Goal: Feedback & Contribution: Leave review/rating

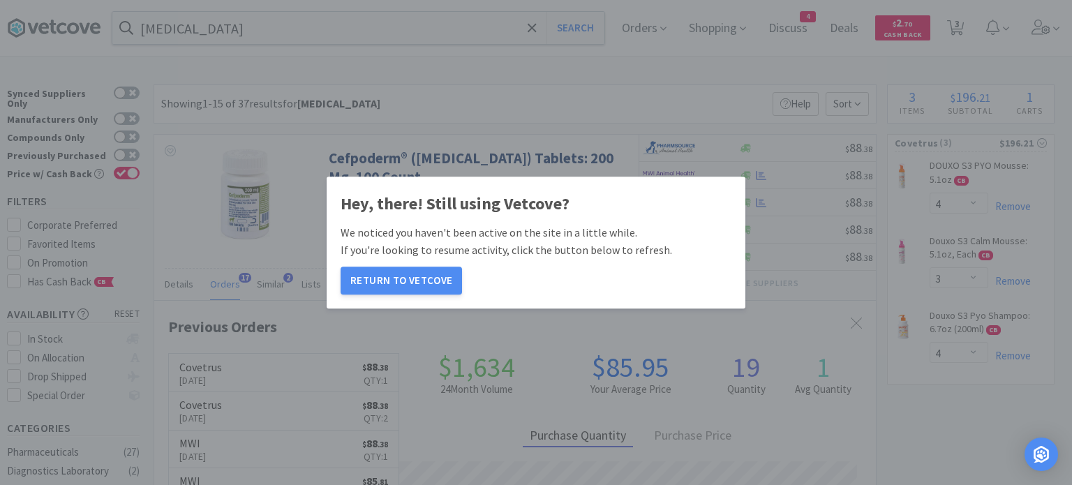
select select "4"
select select "3"
select select "4"
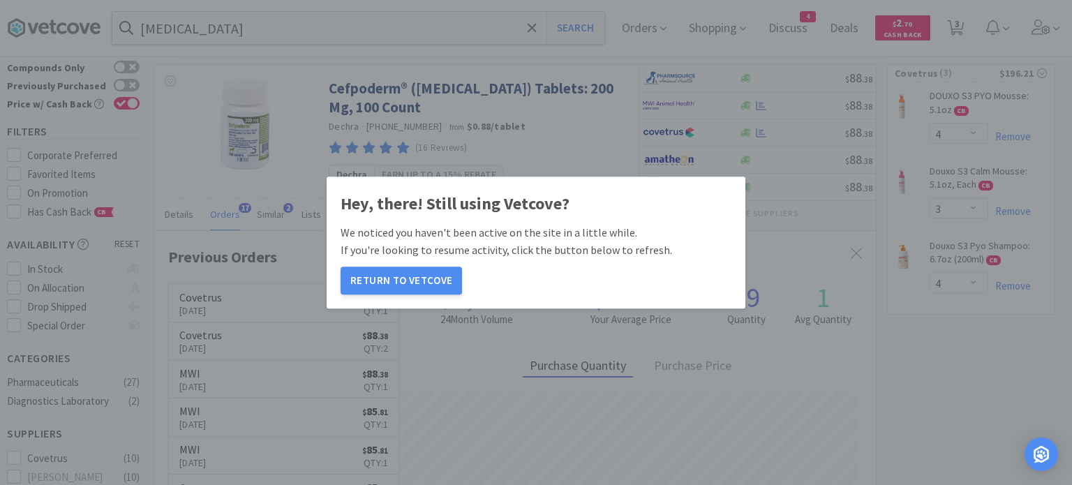
scroll to position [374, 722]
click at [421, 274] on button "Return to Vetcove" at bounding box center [401, 281] width 121 height 28
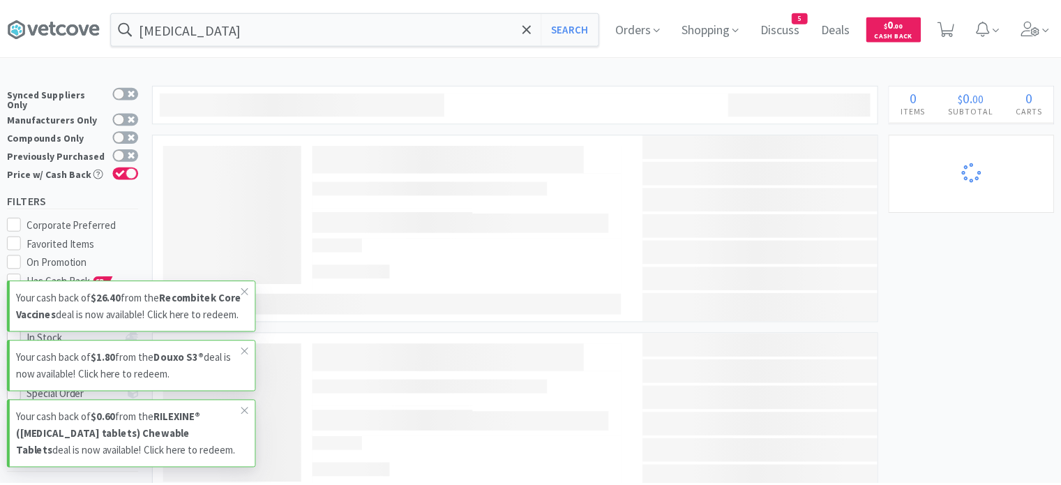
scroll to position [70, 0]
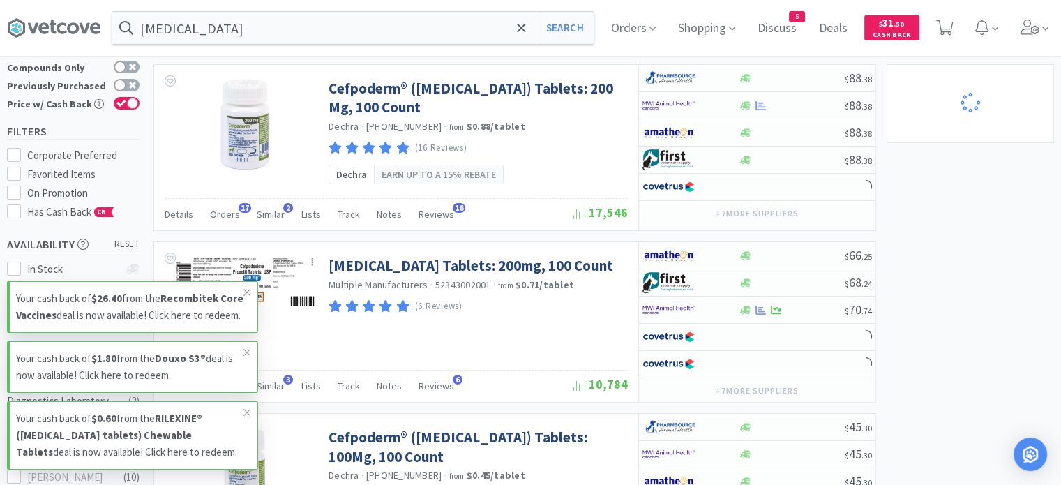
select select "4"
select select "3"
select select "4"
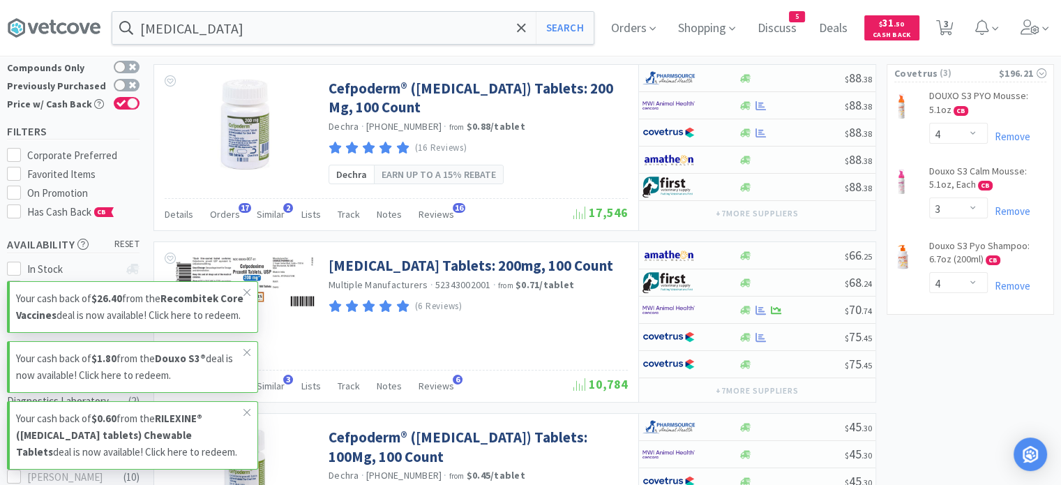
click at [247, 289] on icon at bounding box center [247, 292] width 7 height 7
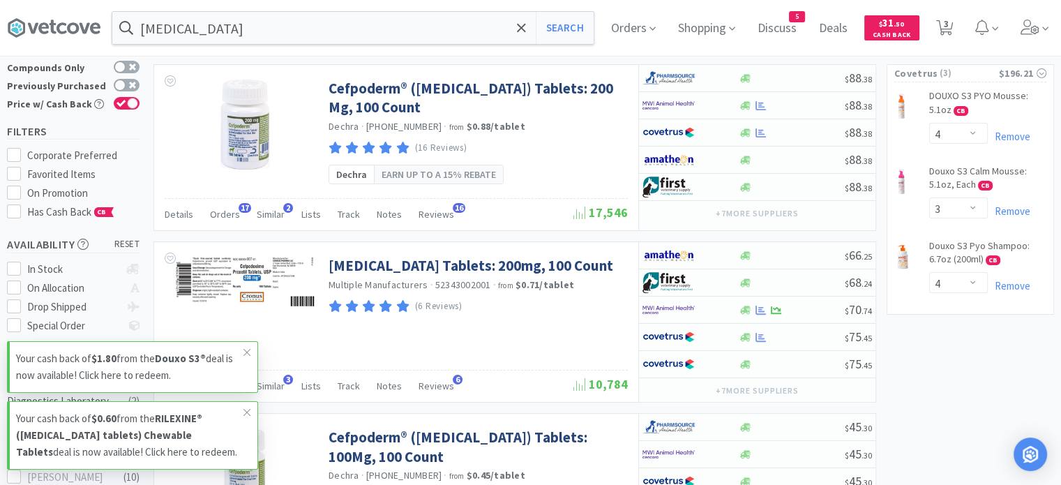
click at [252, 356] on span at bounding box center [247, 352] width 20 height 22
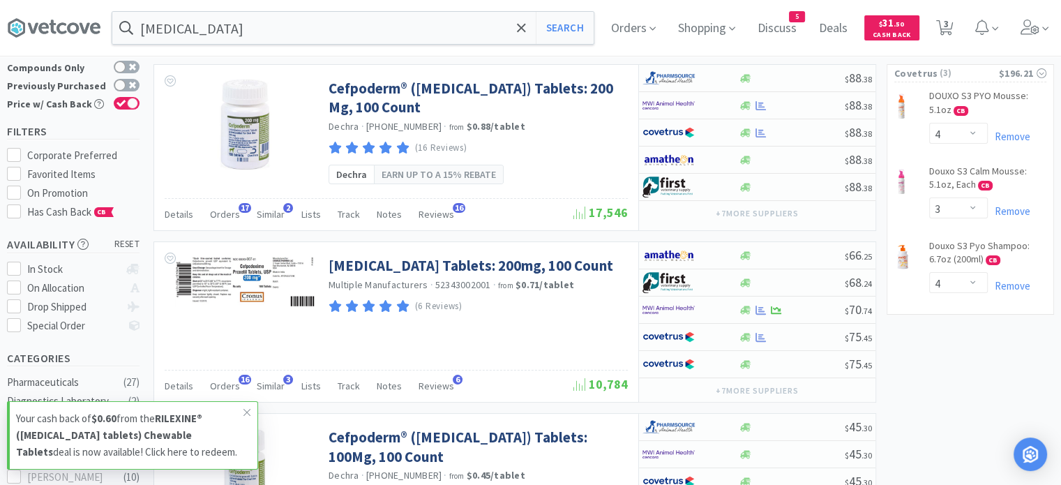
click at [246, 412] on icon at bounding box center [247, 412] width 7 height 7
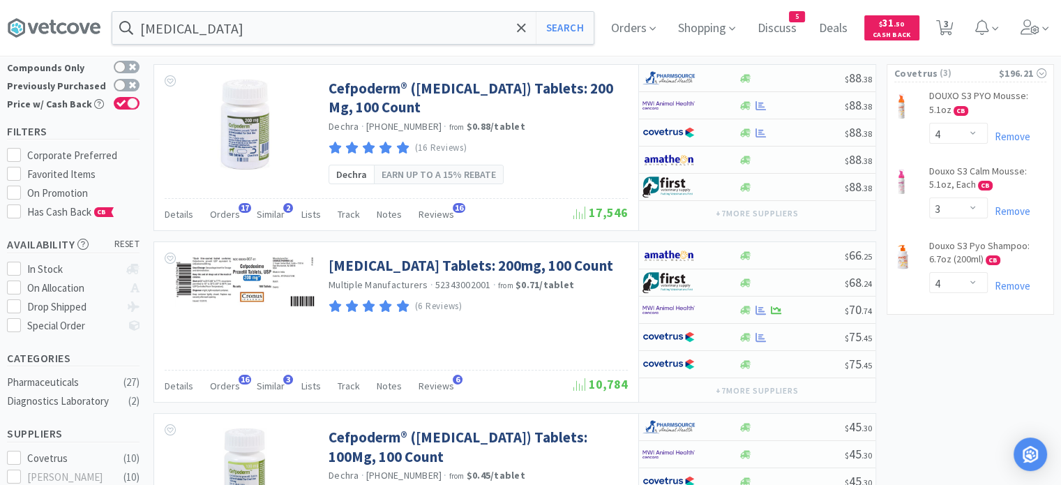
click at [39, 30] on icon at bounding box center [43, 27] width 10 height 11
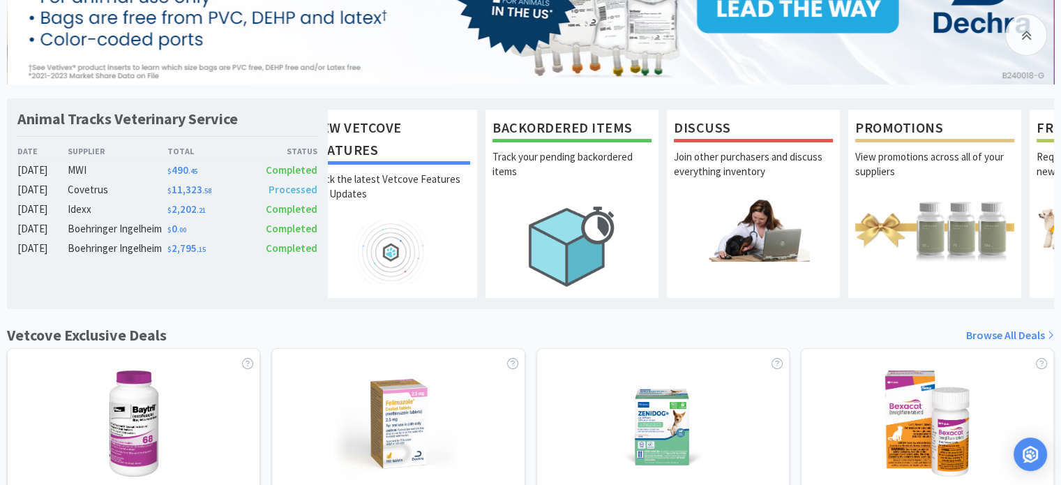
scroll to position [0, 56]
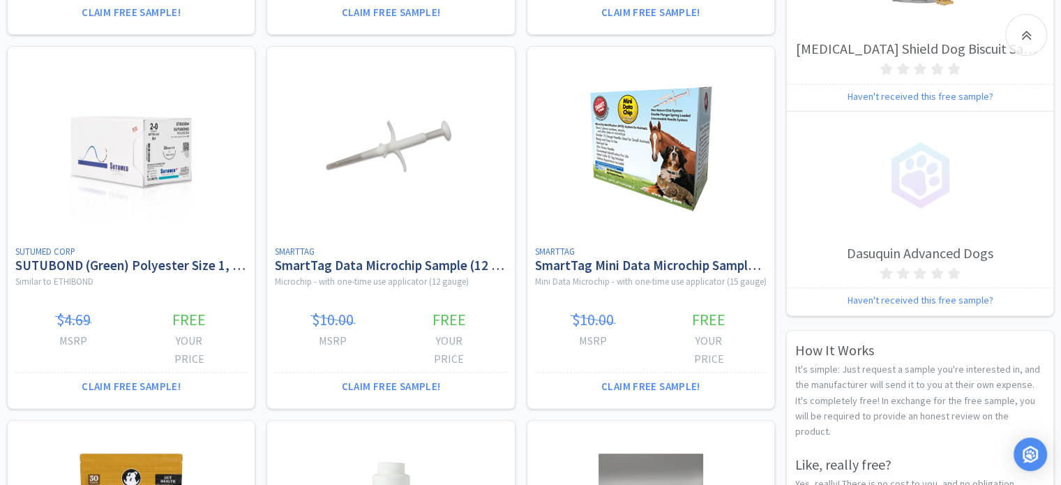
scroll to position [558, 0]
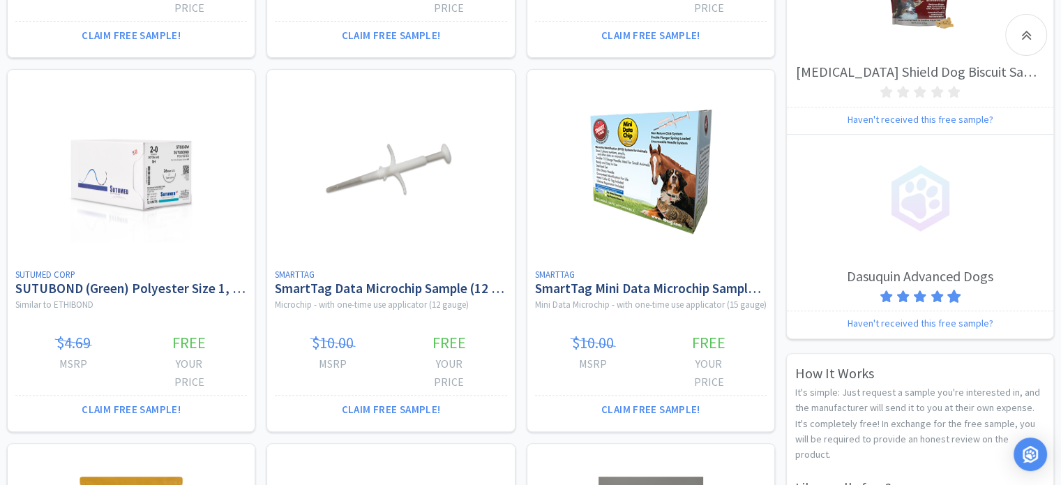
click at [955, 294] on icon at bounding box center [954, 296] width 13 height 13
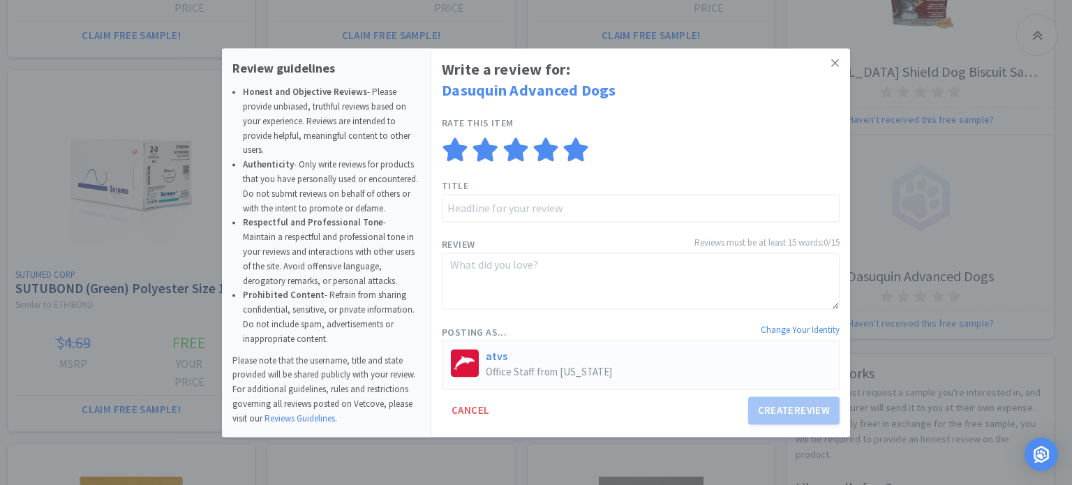
click at [835, 57] on icon at bounding box center [835, 63] width 8 height 13
